Goal: Task Accomplishment & Management: Complete application form

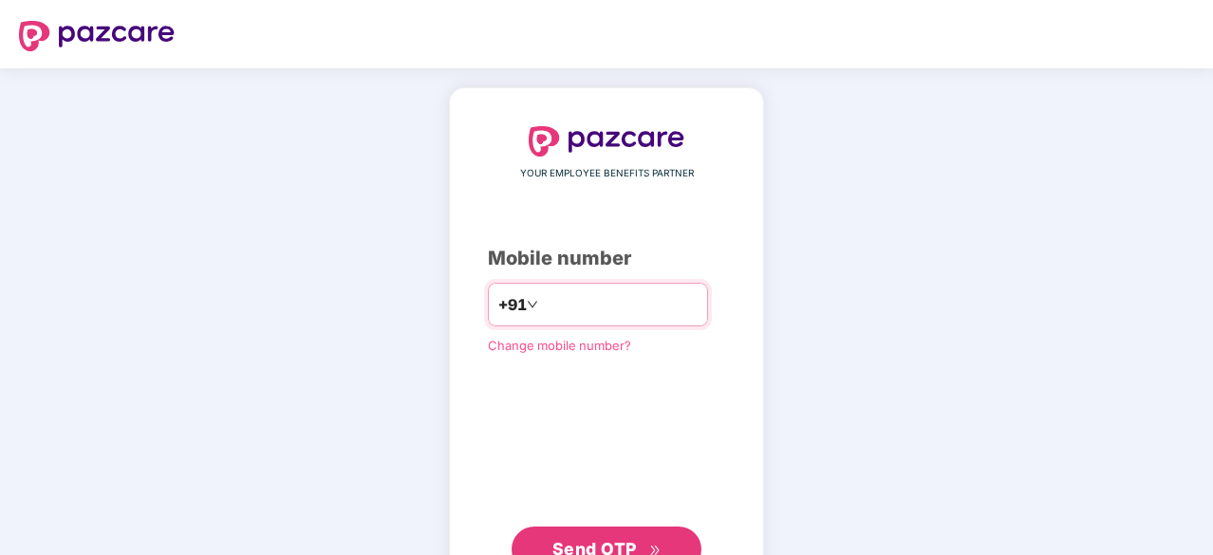
click at [596, 306] on input "number" at bounding box center [620, 305] width 156 height 30
type input "**********"
click at [603, 539] on span "Send OTP" at bounding box center [594, 549] width 84 height 20
